Goal: Transaction & Acquisition: Purchase product/service

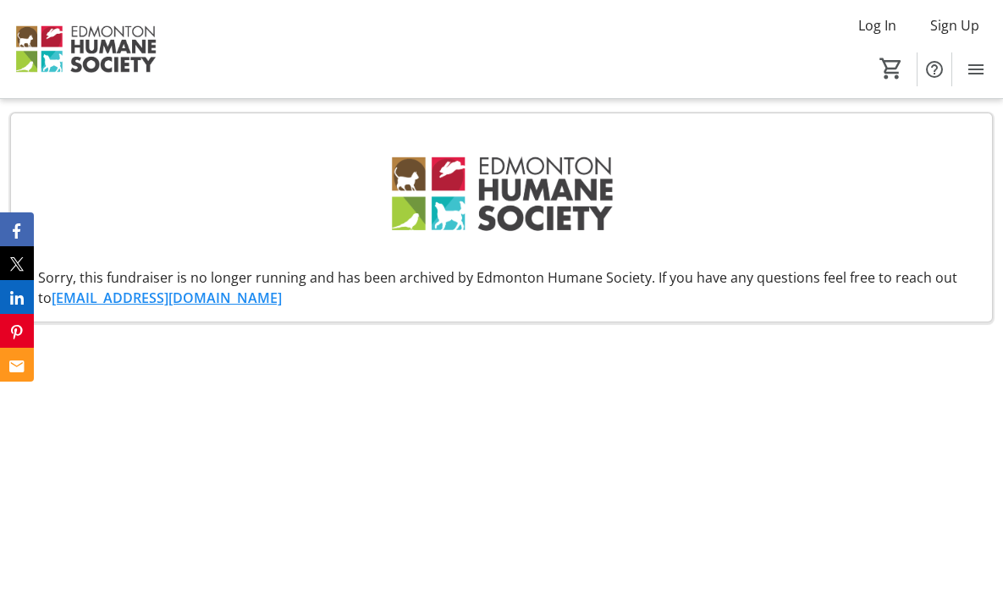
click at [116, 47] on img at bounding box center [85, 49] width 151 height 85
click at [97, 53] on img at bounding box center [85, 49] width 151 height 85
click at [85, 51] on img at bounding box center [85, 49] width 151 height 85
click at [49, 37] on img at bounding box center [85, 49] width 151 height 85
click at [522, 186] on img at bounding box center [502, 194] width 239 height 134
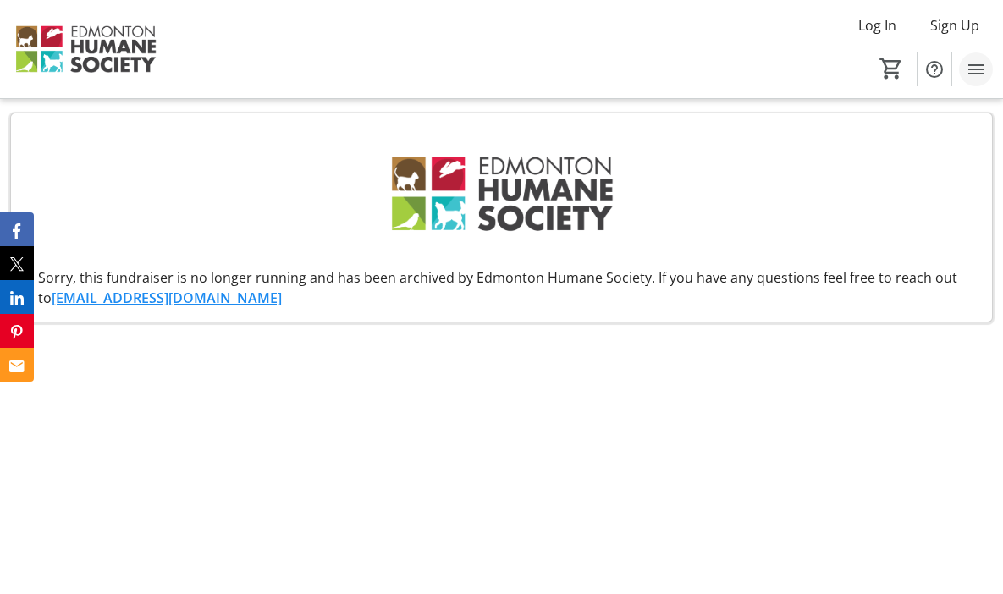
click at [978, 75] on mat-icon "Menu" at bounding box center [976, 69] width 20 height 20
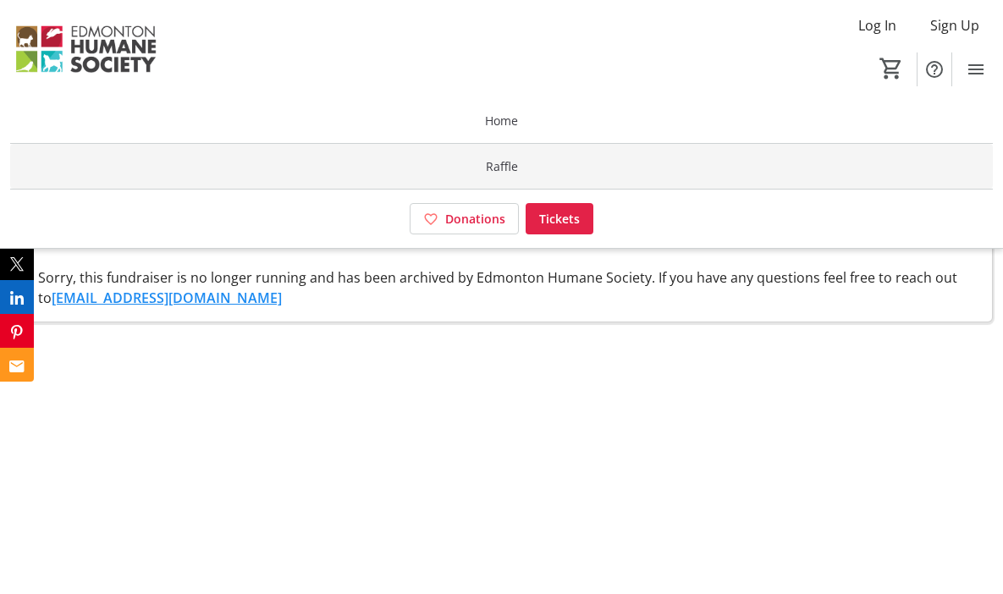
click at [519, 159] on span at bounding box center [501, 166] width 983 height 41
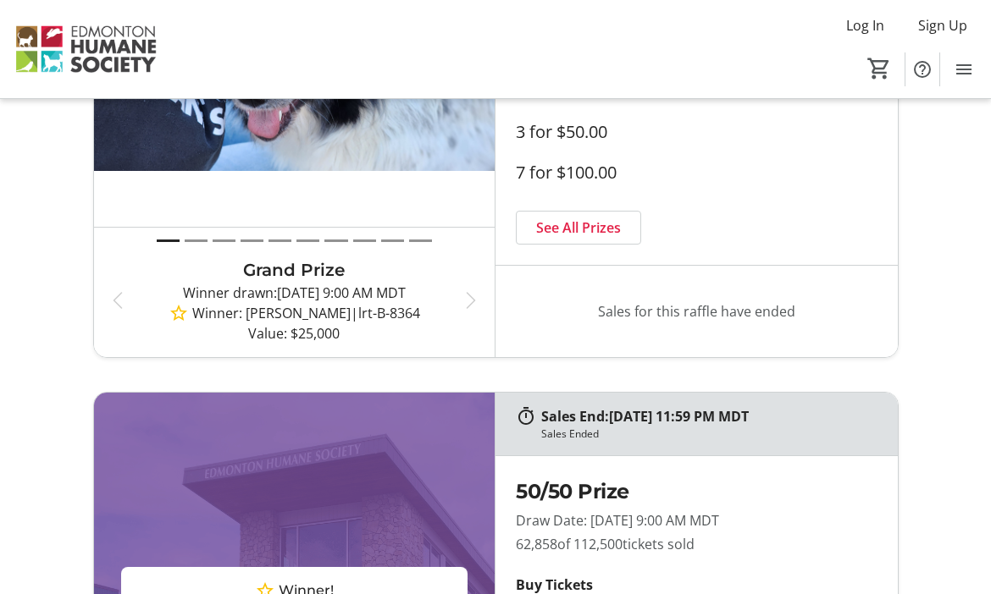
scroll to position [247, 0]
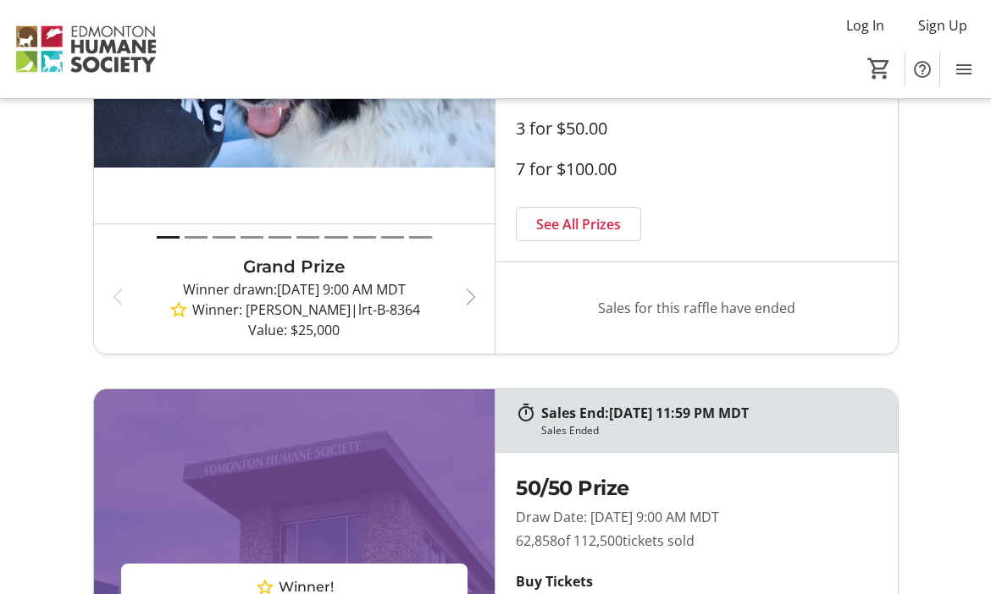
click at [471, 296] on span "button" at bounding box center [471, 297] width 20 height 20
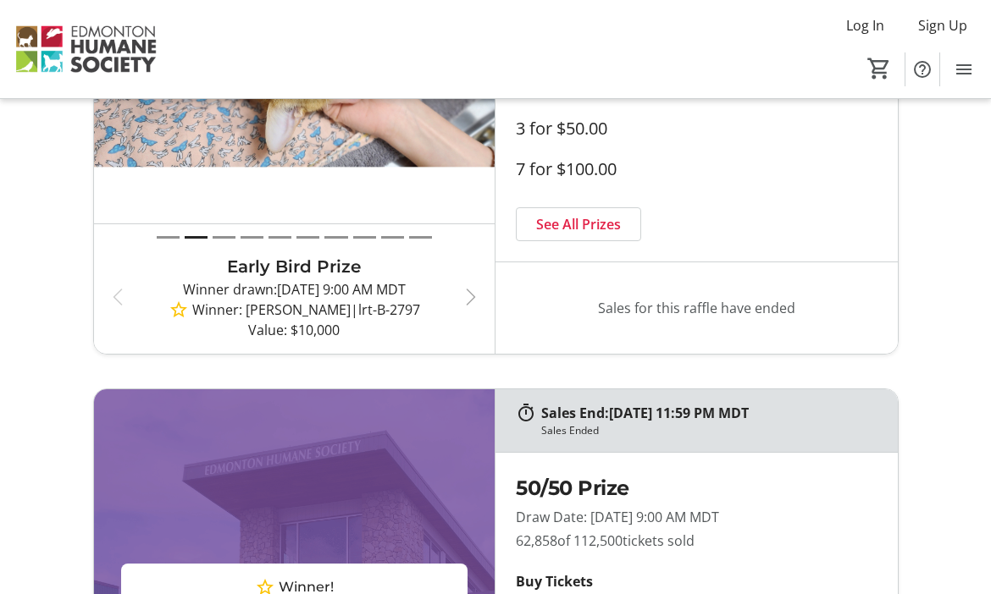
click at [471, 296] on span "button" at bounding box center [471, 297] width 20 height 20
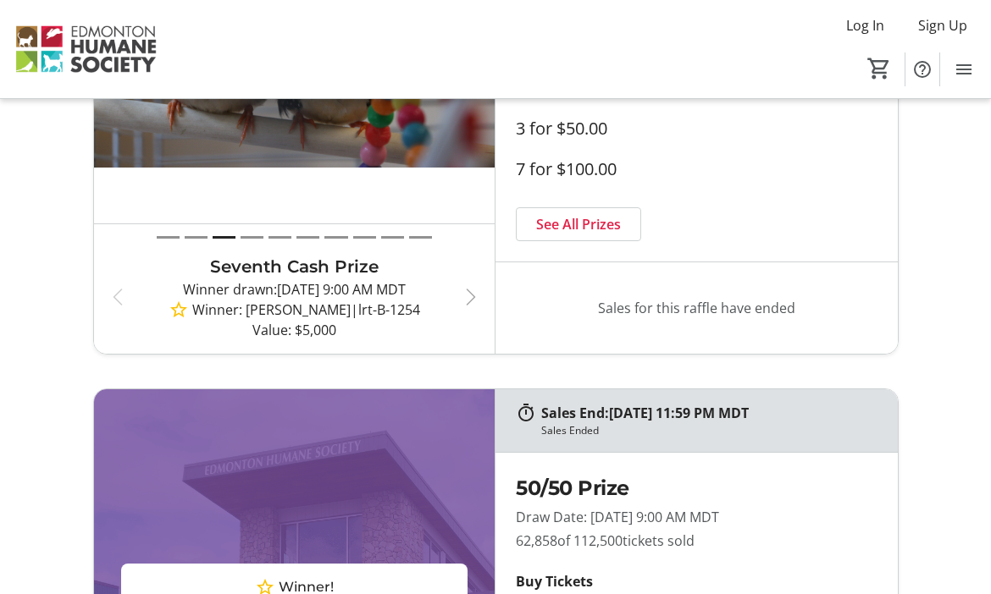
click at [471, 296] on span "button" at bounding box center [471, 297] width 20 height 20
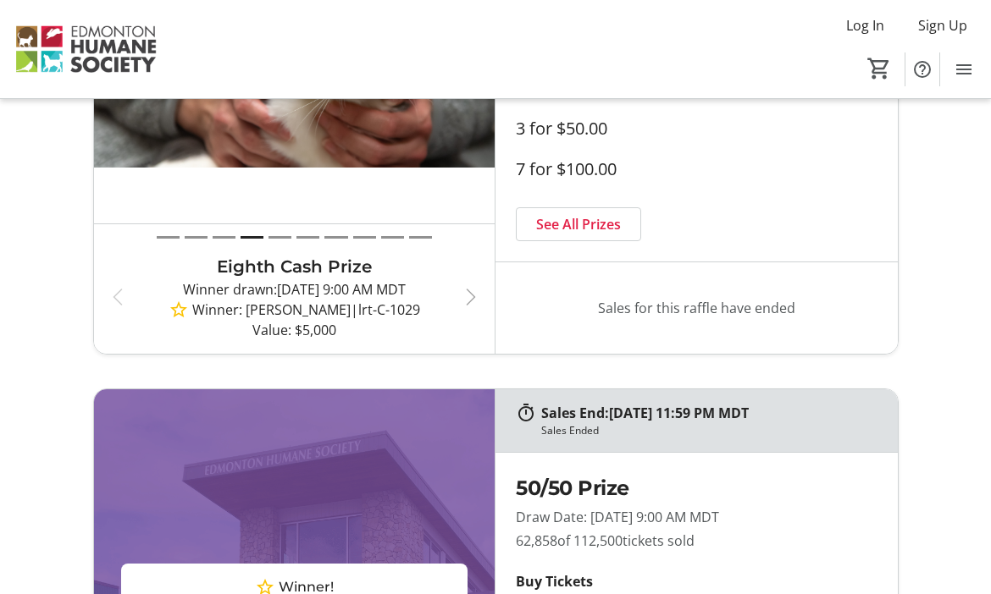
click at [471, 296] on span "button" at bounding box center [471, 297] width 20 height 20
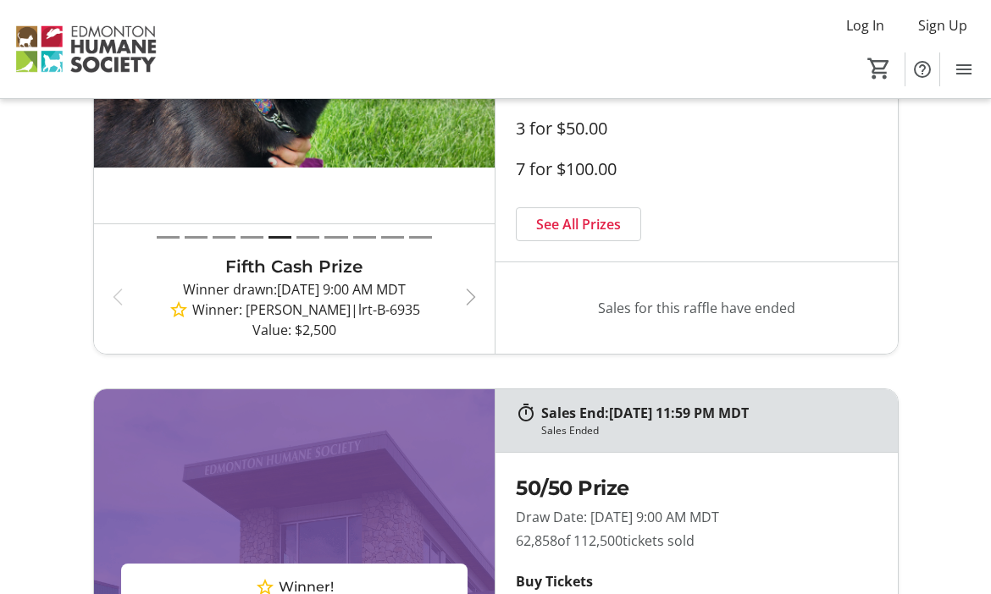
click at [471, 296] on span "button" at bounding box center [471, 297] width 20 height 20
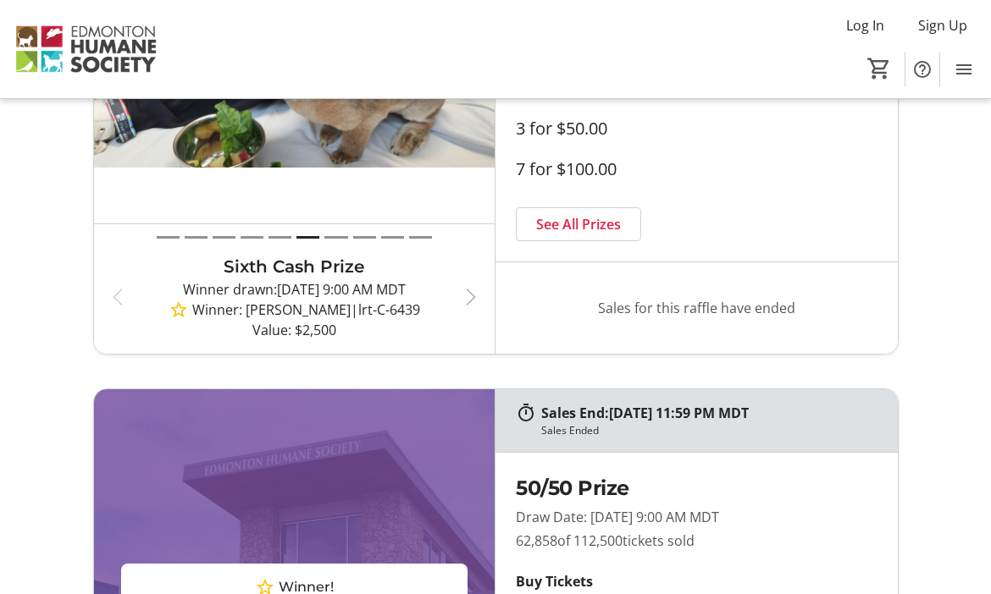
click at [471, 296] on span "button" at bounding box center [471, 297] width 20 height 20
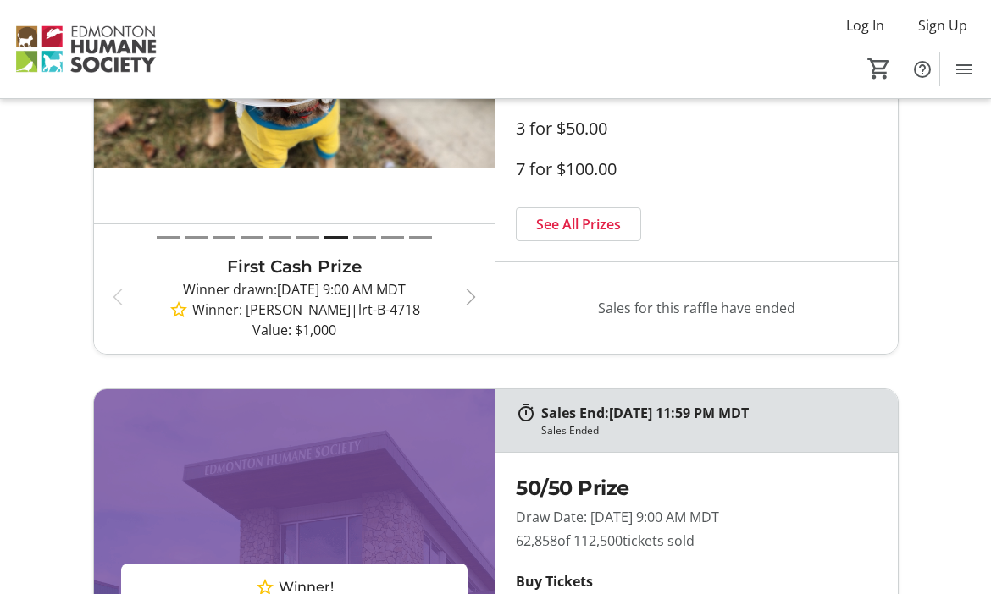
click at [471, 296] on span "button" at bounding box center [471, 297] width 20 height 20
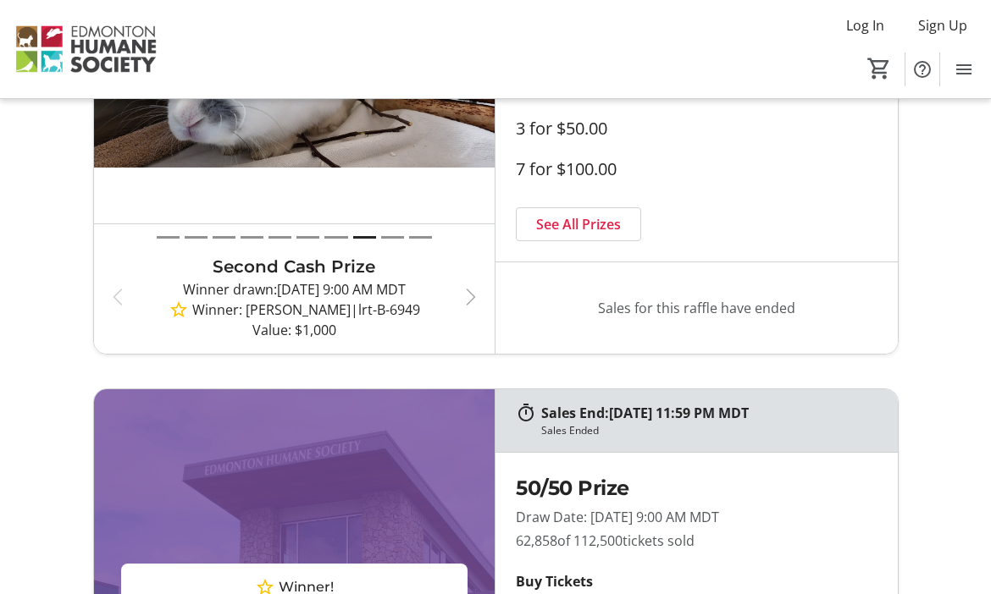
click at [471, 296] on span "button" at bounding box center [471, 297] width 20 height 20
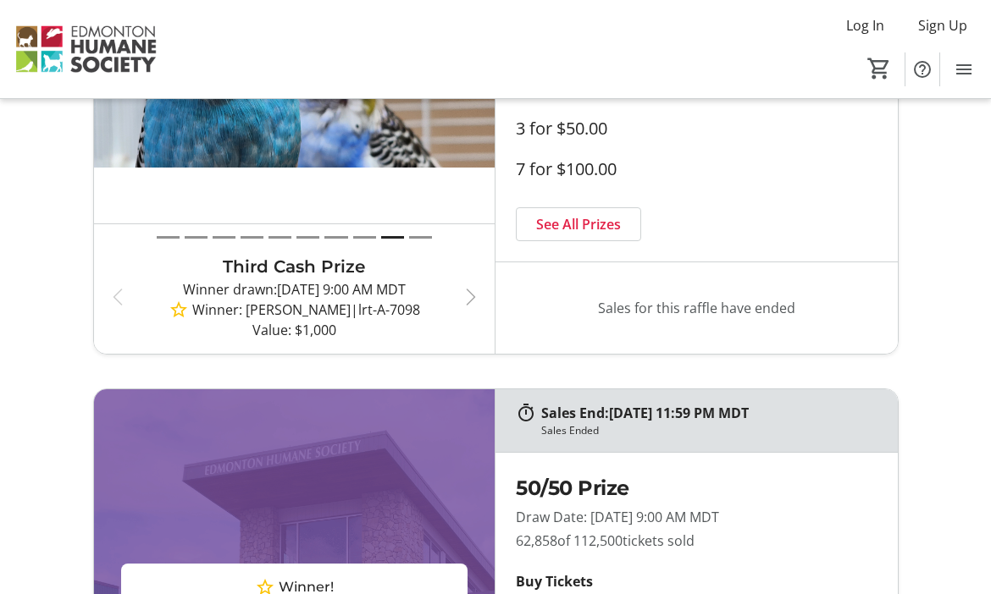
click at [471, 296] on span "button" at bounding box center [471, 297] width 20 height 20
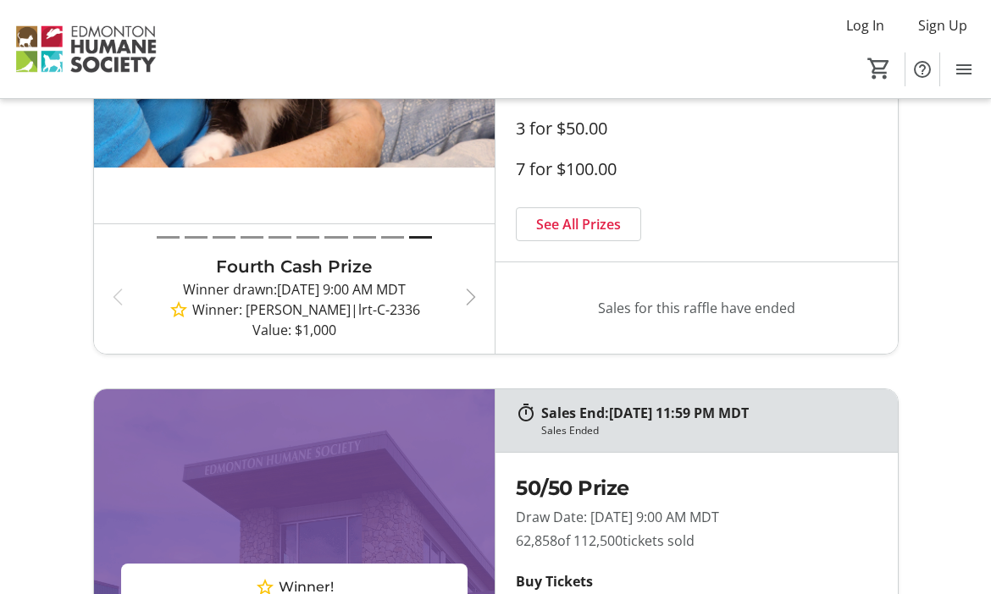
click at [471, 296] on span "button" at bounding box center [471, 297] width 20 height 20
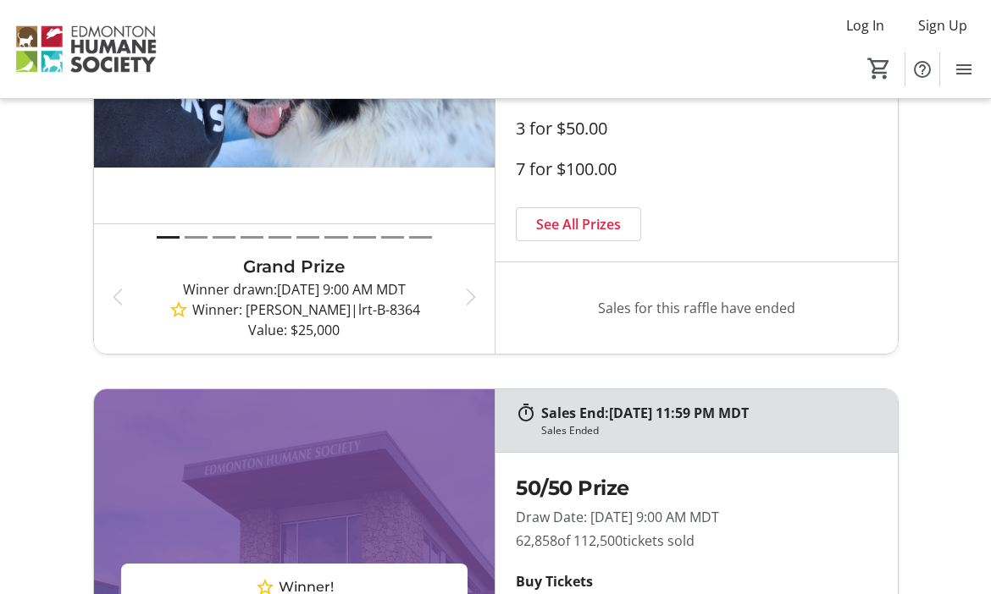
click at [199, 237] on button "Draw 2" at bounding box center [196, 237] width 23 height 19
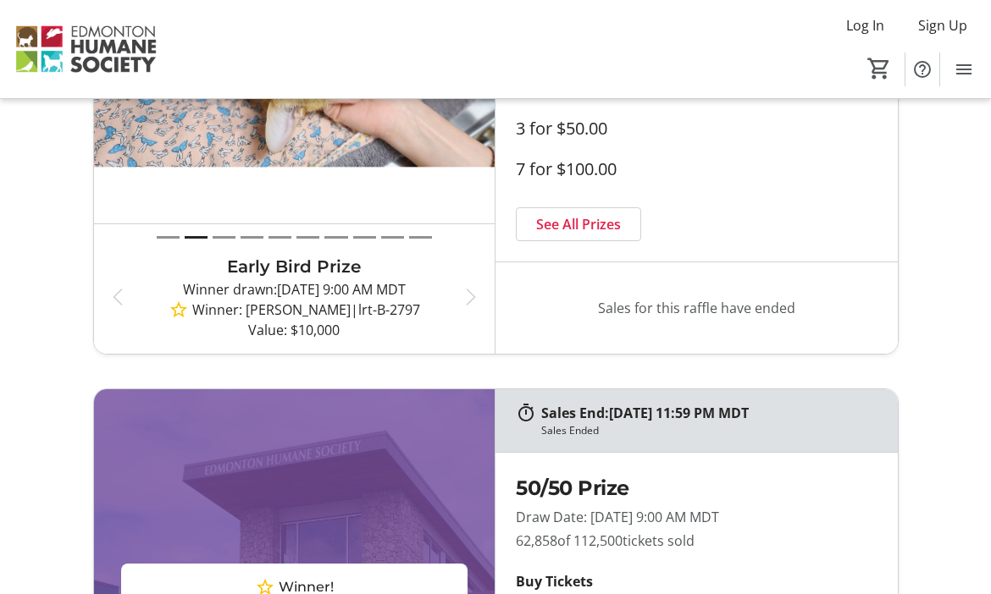
click at [224, 239] on button "Draw 3" at bounding box center [224, 237] width 23 height 19
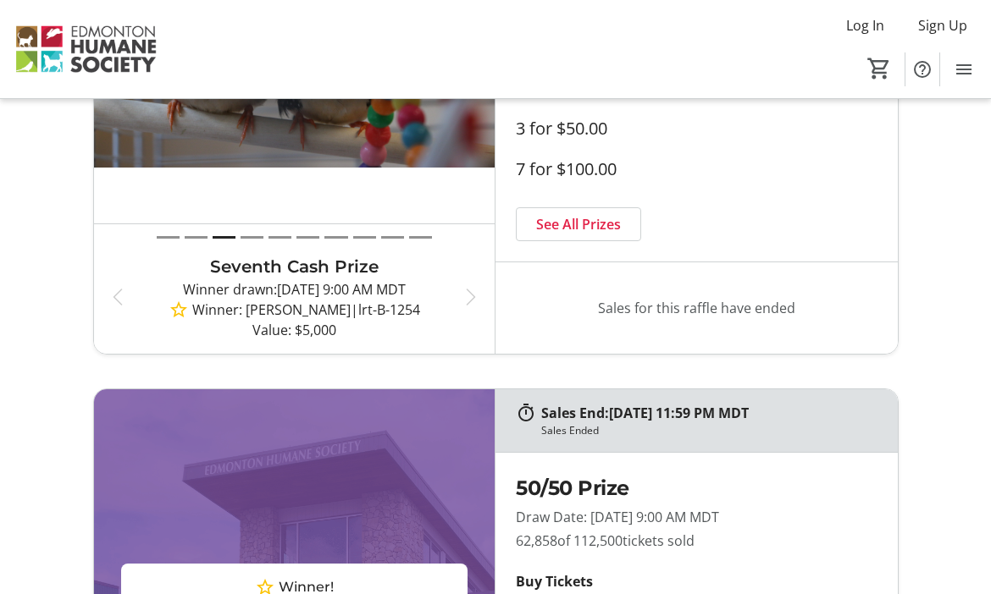
click at [252, 239] on button "Draw 4" at bounding box center [251, 237] width 23 height 19
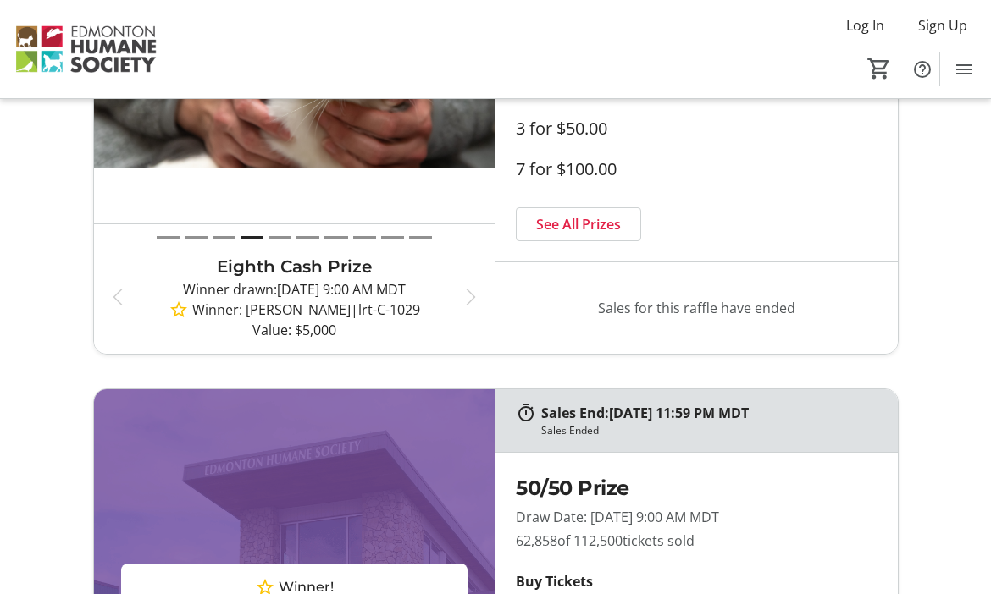
click at [279, 236] on button "Draw 5" at bounding box center [279, 237] width 23 height 19
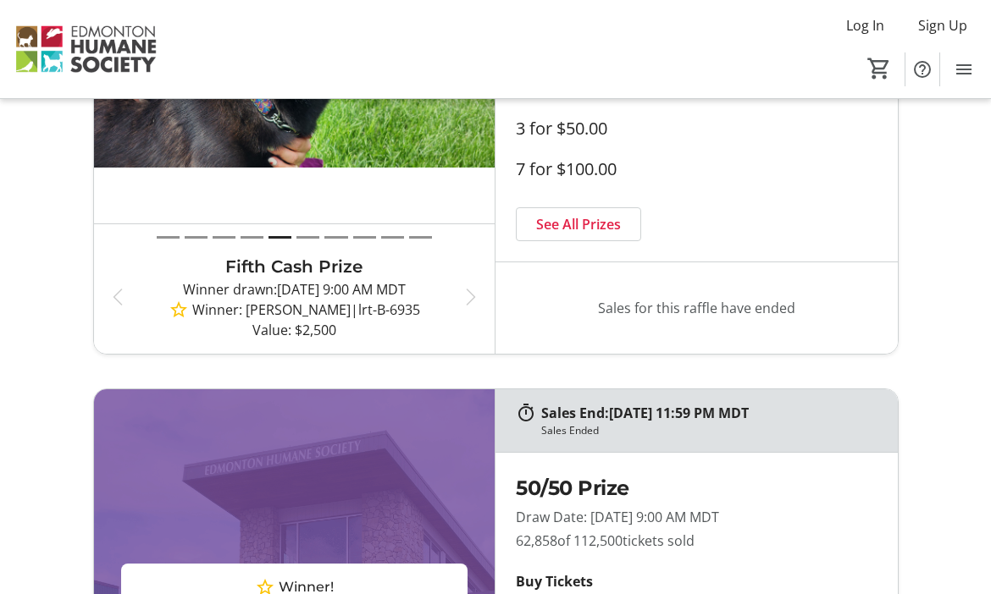
click at [309, 235] on button "Draw 6" at bounding box center [307, 237] width 23 height 19
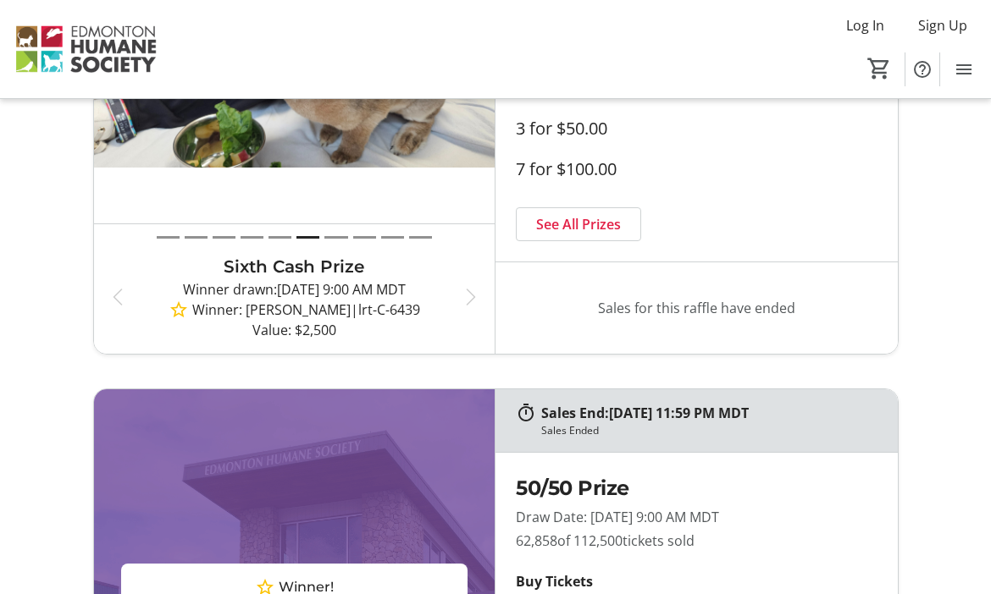
click at [341, 236] on button "Draw 7" at bounding box center [335, 237] width 23 height 19
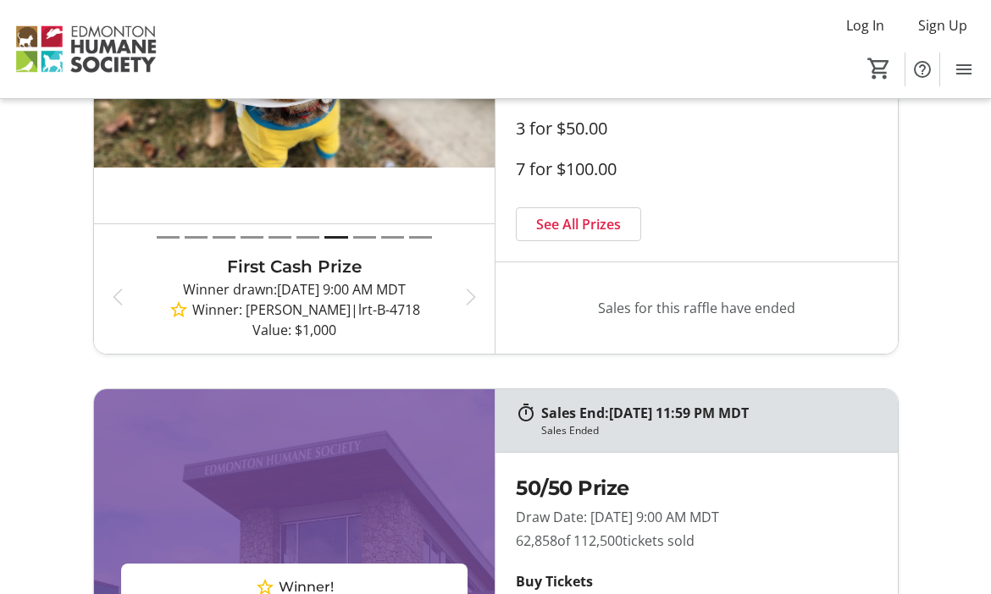
click at [364, 236] on button "Draw 8" at bounding box center [364, 237] width 23 height 19
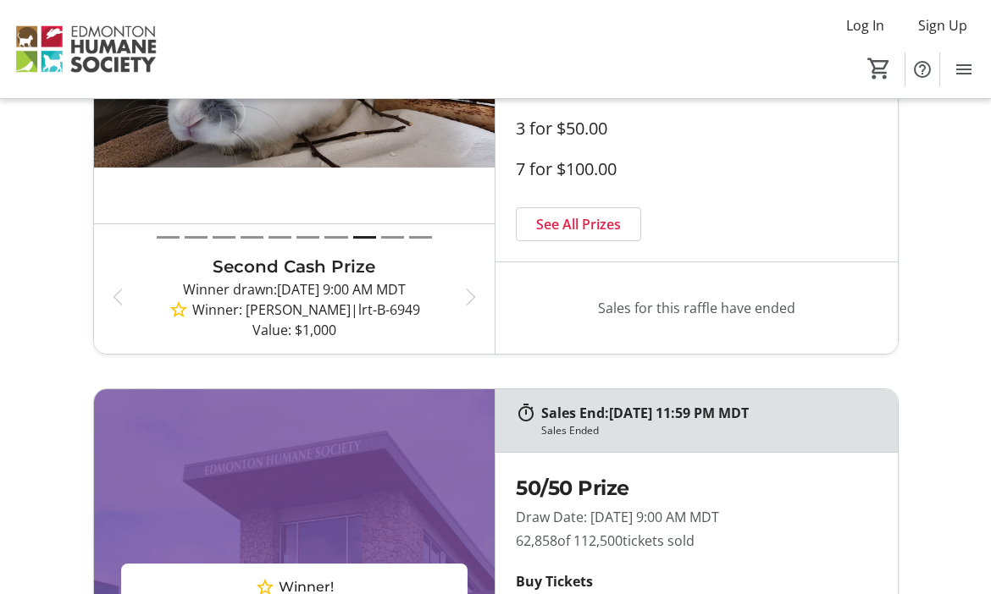
click at [388, 237] on button "Draw 9" at bounding box center [392, 237] width 23 height 19
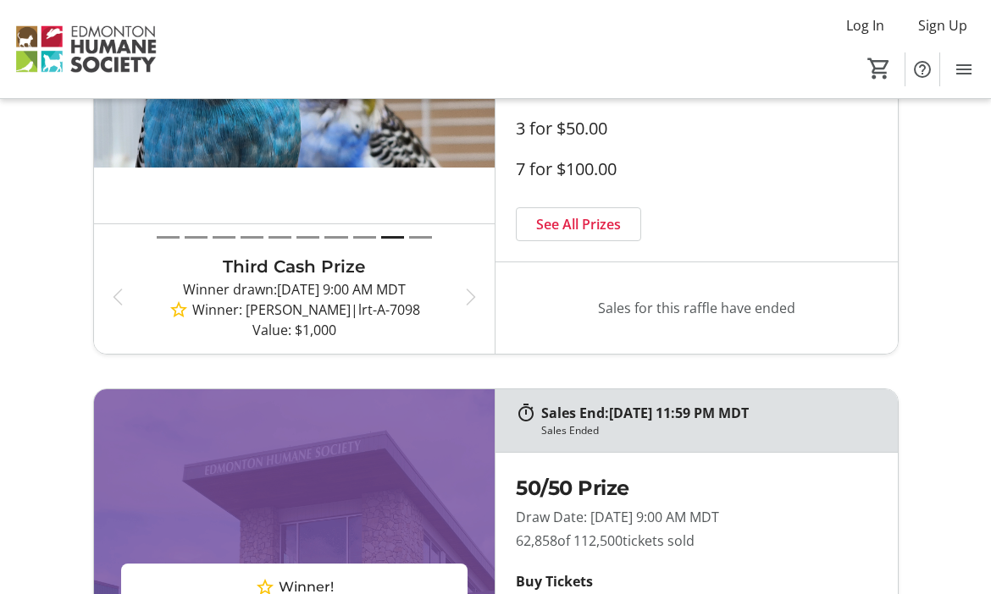
click at [420, 237] on button "Draw 10" at bounding box center [420, 237] width 23 height 19
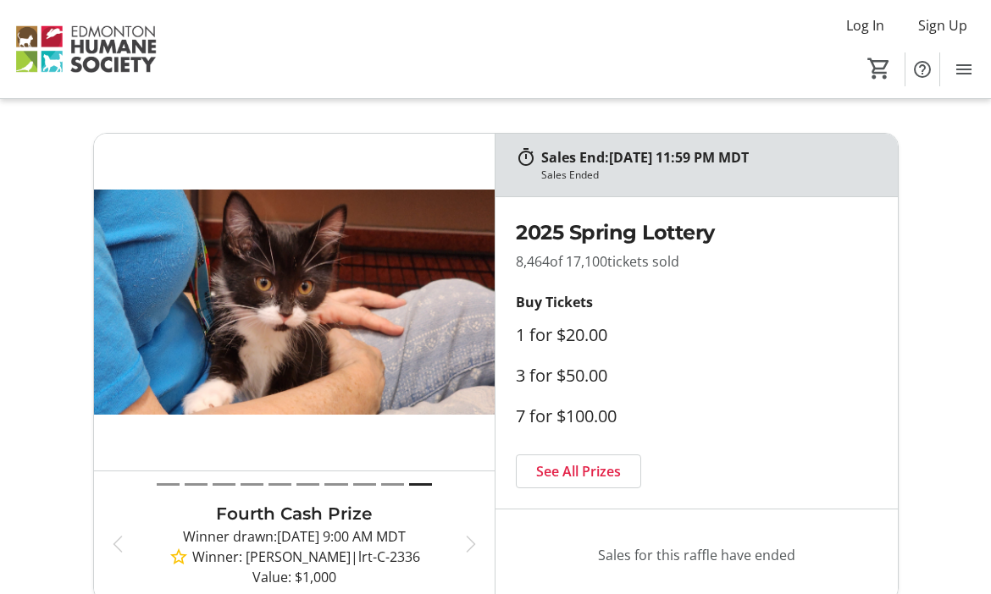
scroll to position [-13, 0]
